Goal: Navigation & Orientation: Find specific page/section

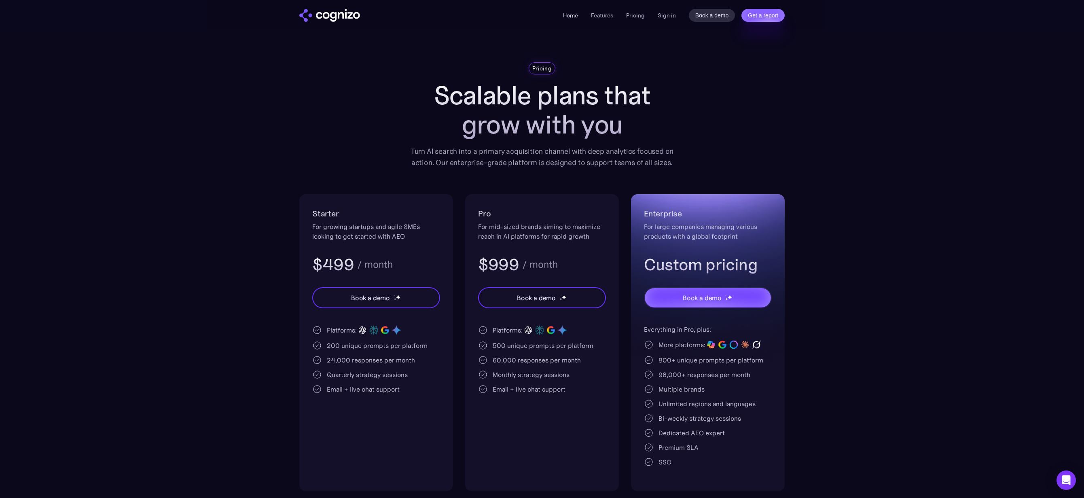
click at [563, 18] on link "Home" at bounding box center [570, 15] width 15 height 7
click at [571, 14] on link "Home" at bounding box center [570, 15] width 15 height 7
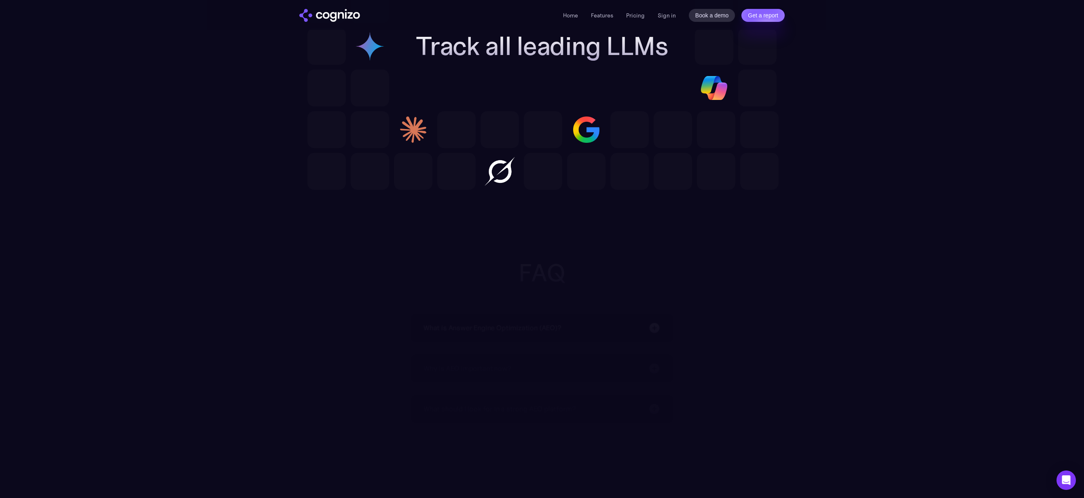
scroll to position [2358, 0]
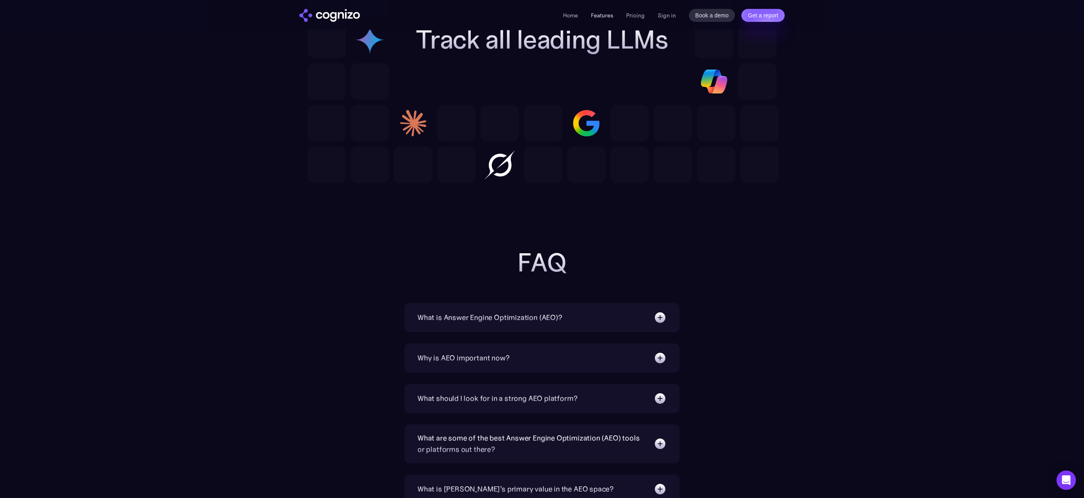
click at [606, 17] on link "Features" at bounding box center [602, 15] width 22 height 7
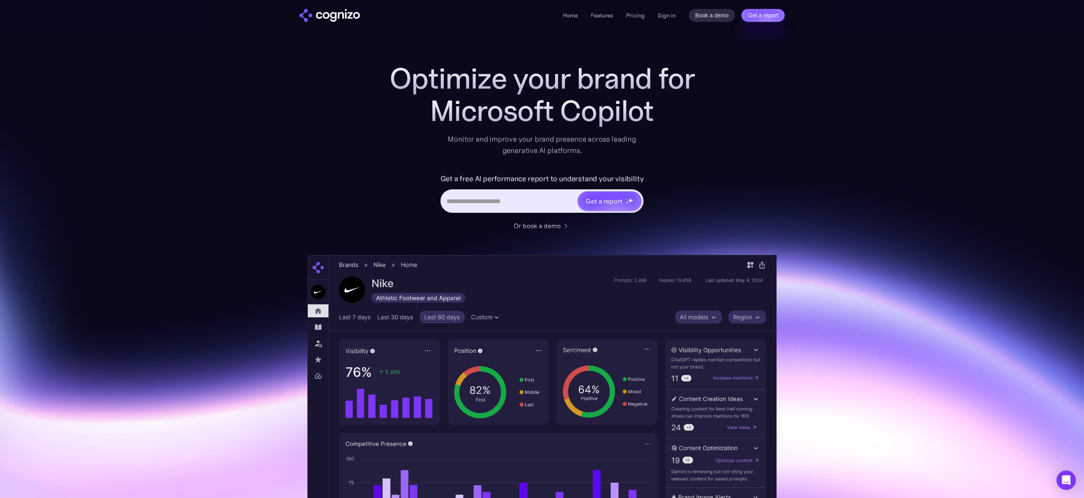
click at [340, 18] on img "home" at bounding box center [329, 15] width 61 height 13
